Goal: Task Accomplishment & Management: Manage account settings

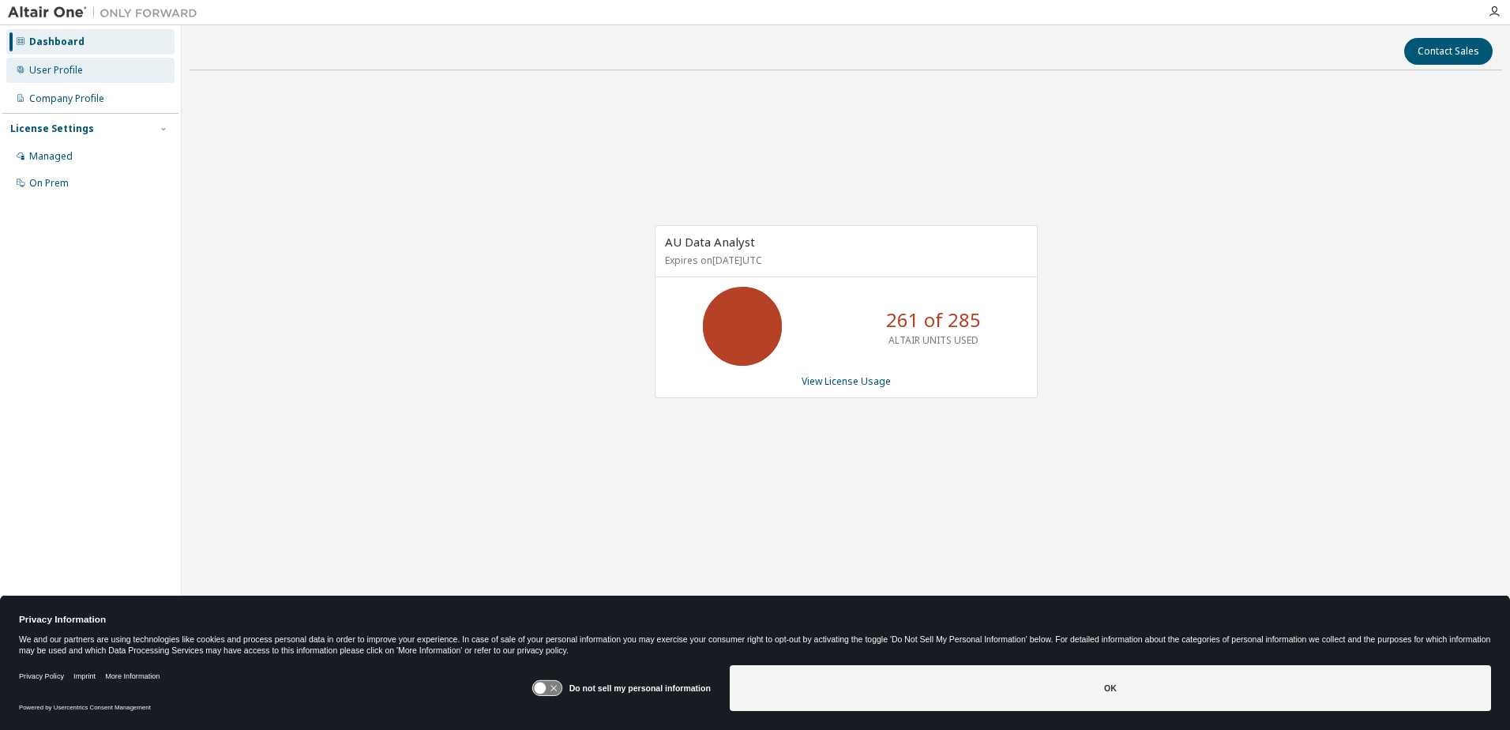
click at [56, 72] on div "User Profile" at bounding box center [56, 70] width 54 height 13
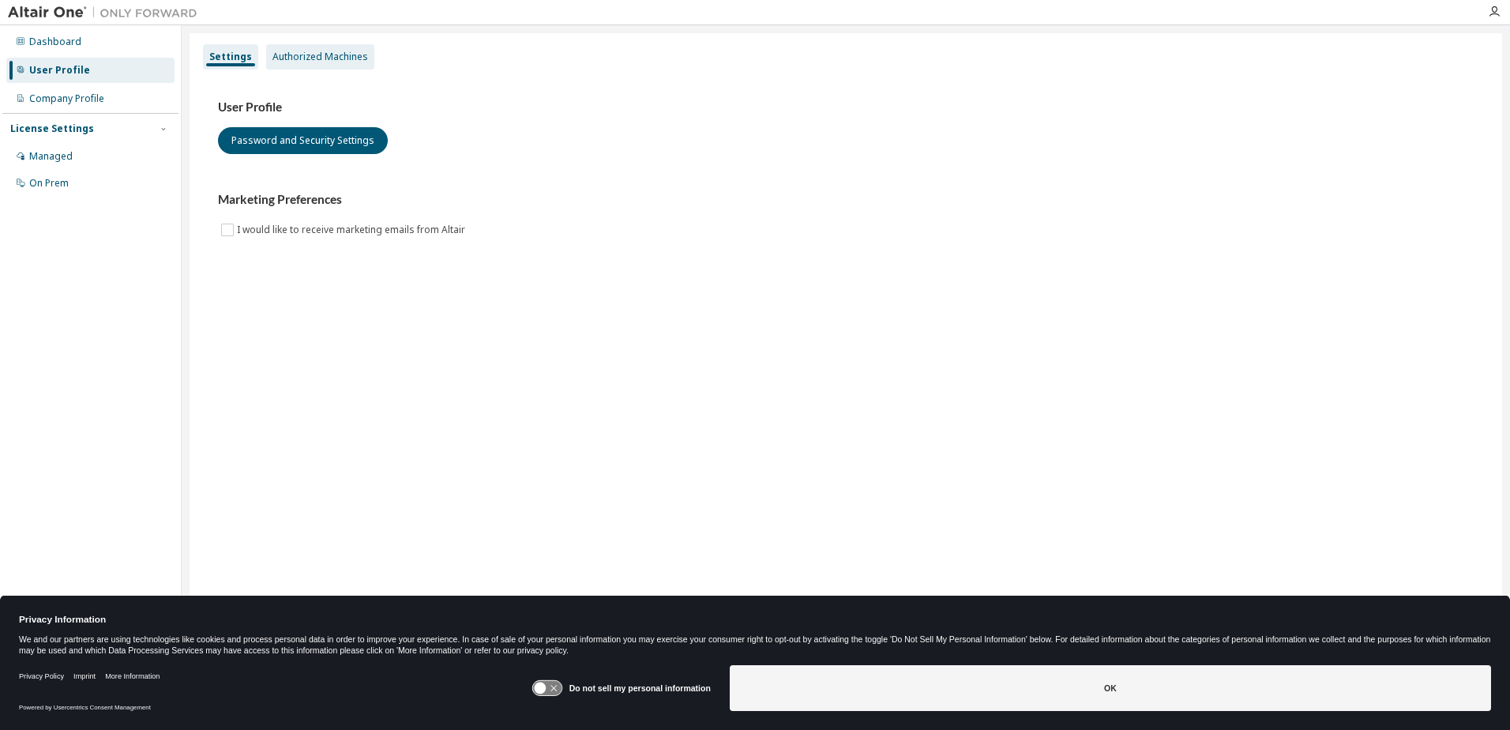
click at [317, 66] on div "Authorized Machines" at bounding box center [320, 56] width 108 height 25
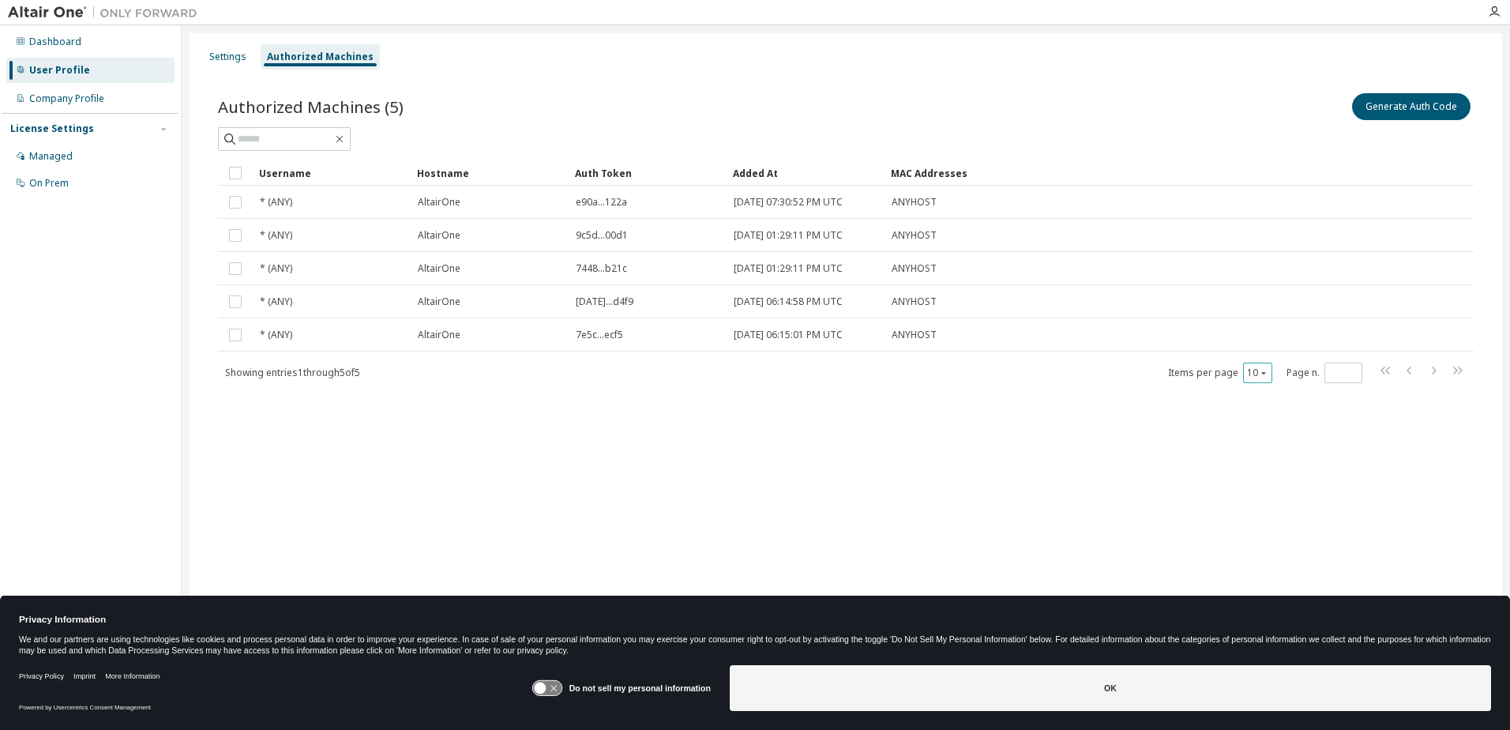
click at [1260, 374] on icon "button" at bounding box center [1263, 372] width 9 height 9
click at [1260, 464] on div "100" at bounding box center [1306, 470] width 126 height 19
click at [543, 692] on icon at bounding box center [540, 689] width 12 height 12
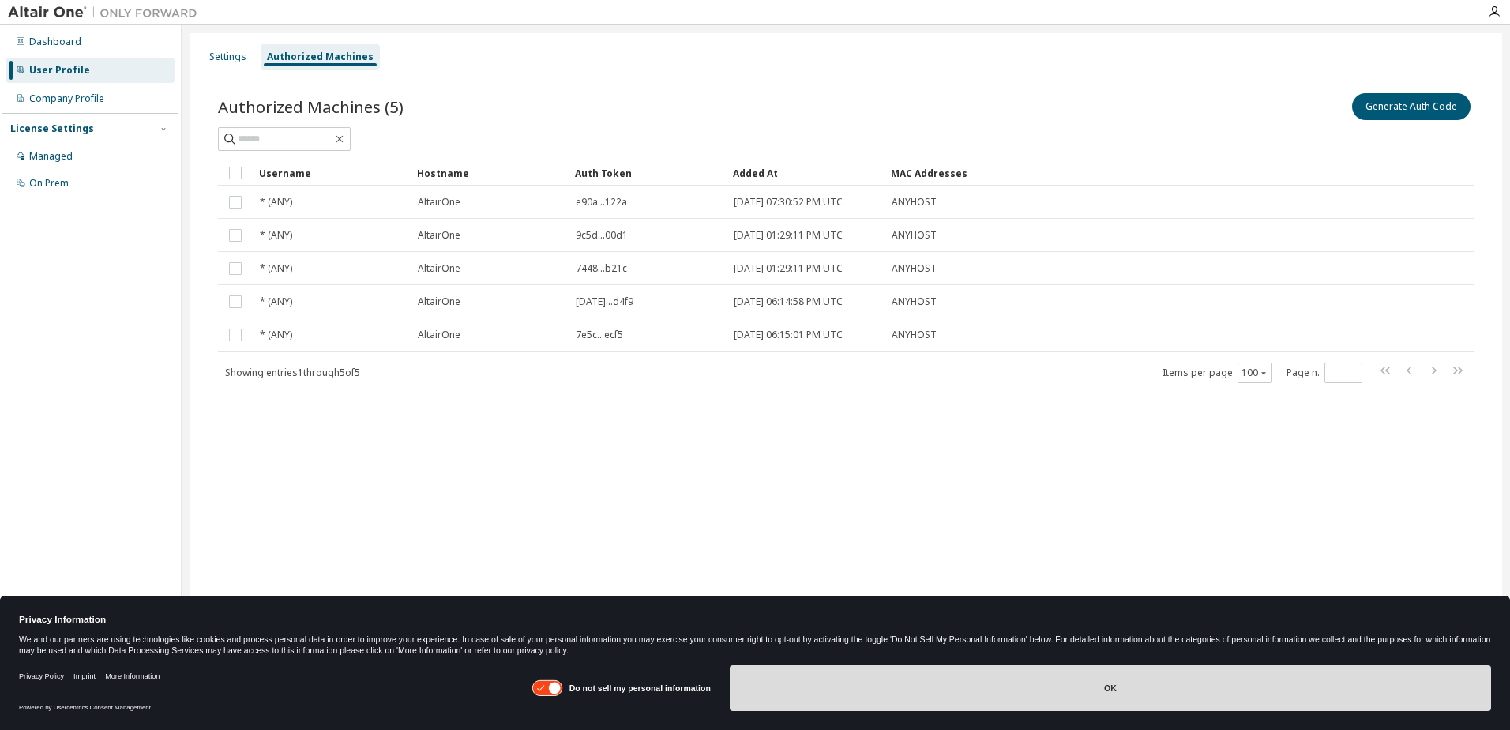
click at [1096, 691] on button "OK" at bounding box center [1111, 688] width 762 height 46
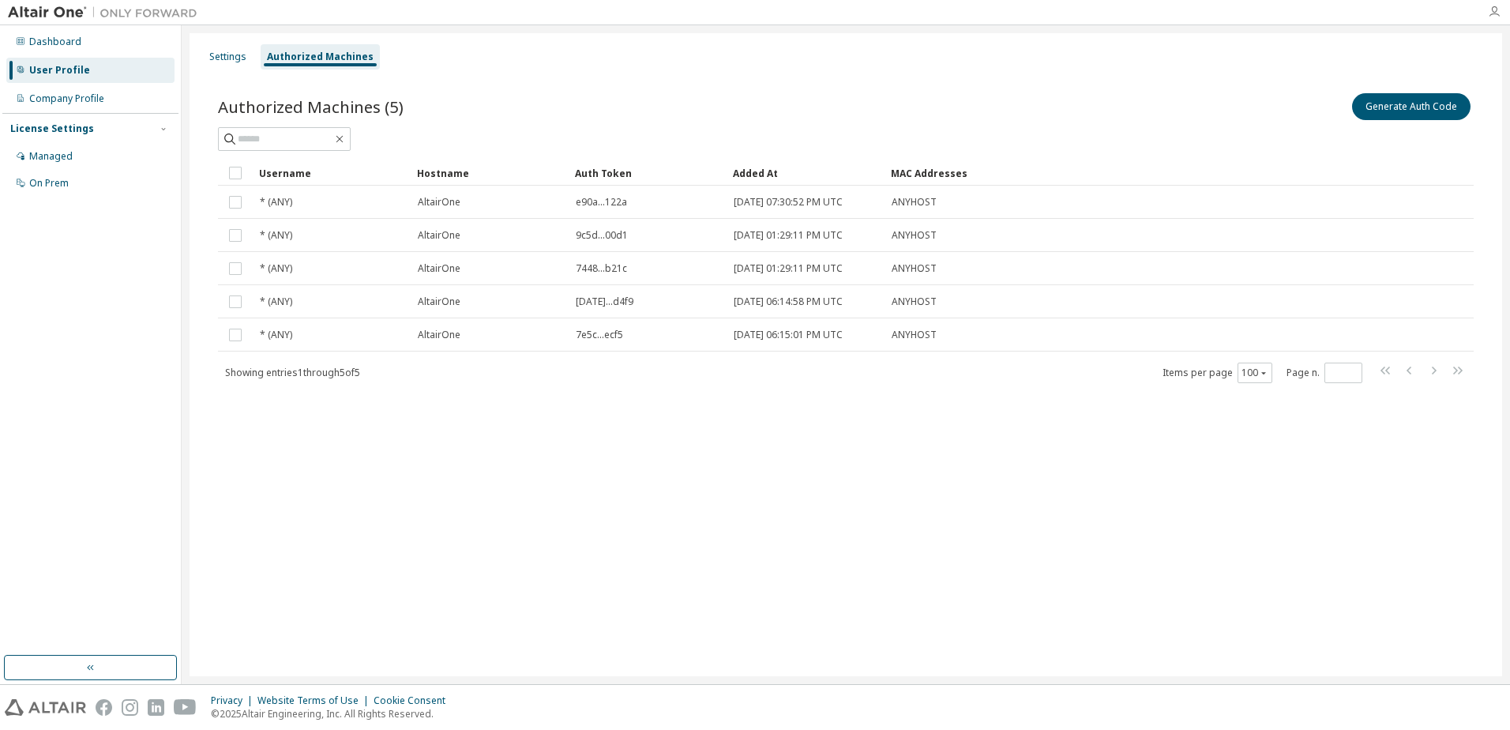
click at [1491, 10] on icon "button" at bounding box center [1494, 12] width 13 height 13
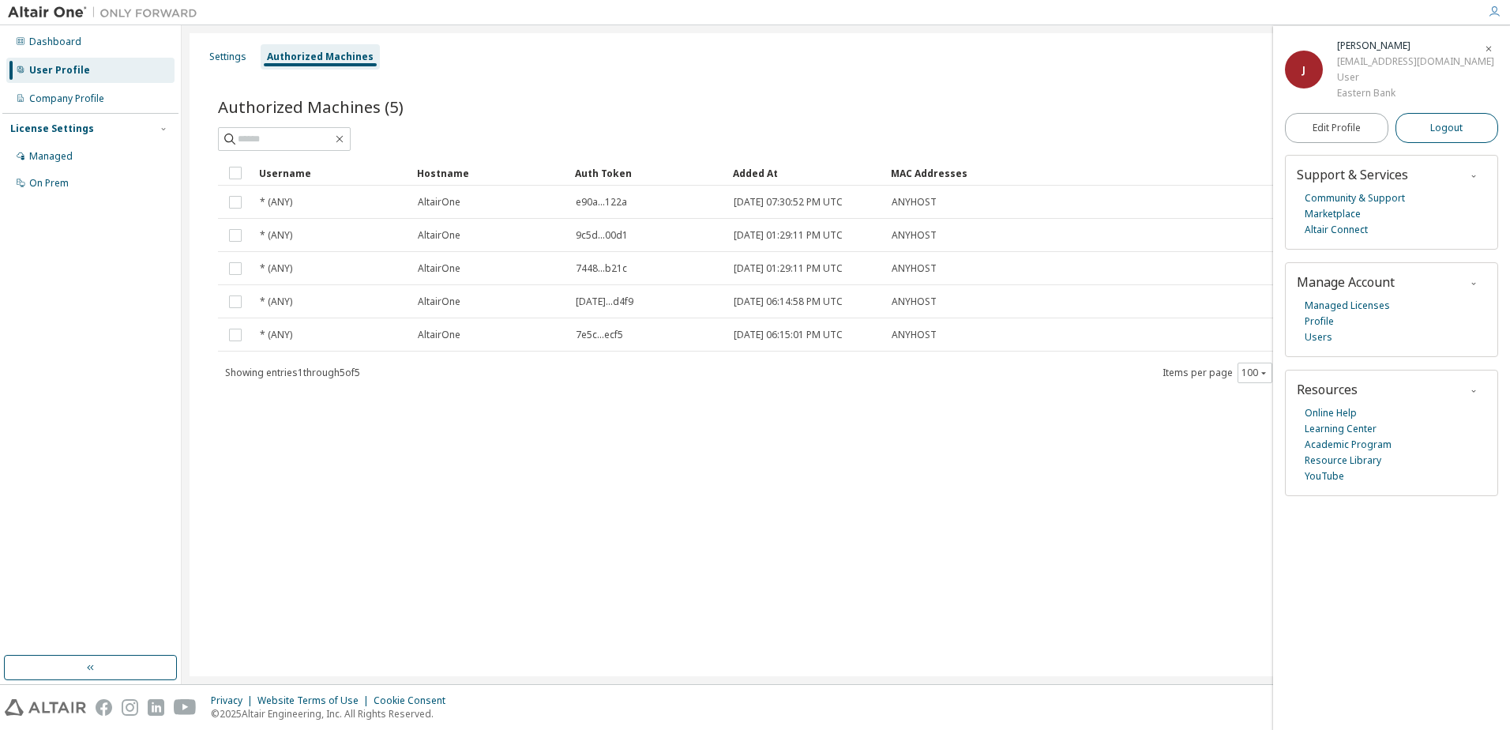
click at [1446, 134] on span "Logout" at bounding box center [1447, 128] width 32 height 16
